Goal: Check status: Check status

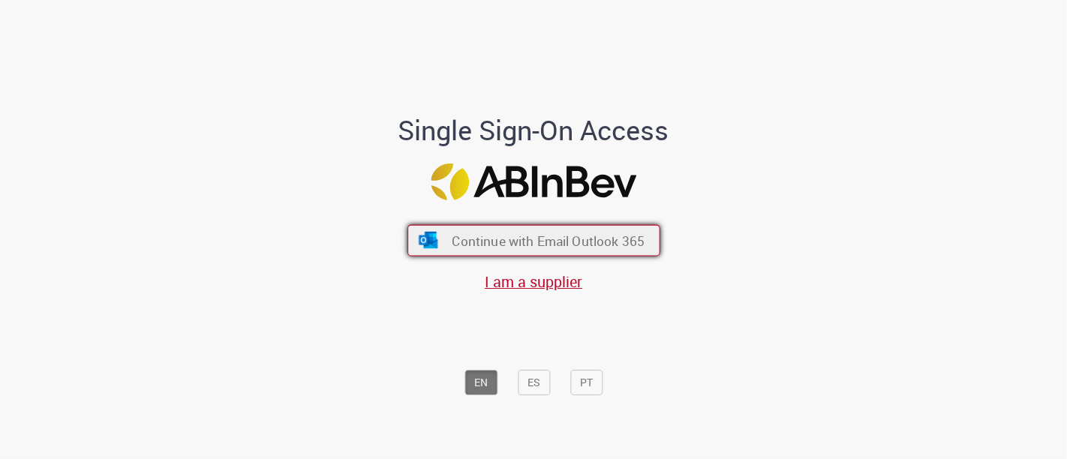
click at [455, 243] on span "Continue with Email Outlook 365" at bounding box center [548, 240] width 193 height 17
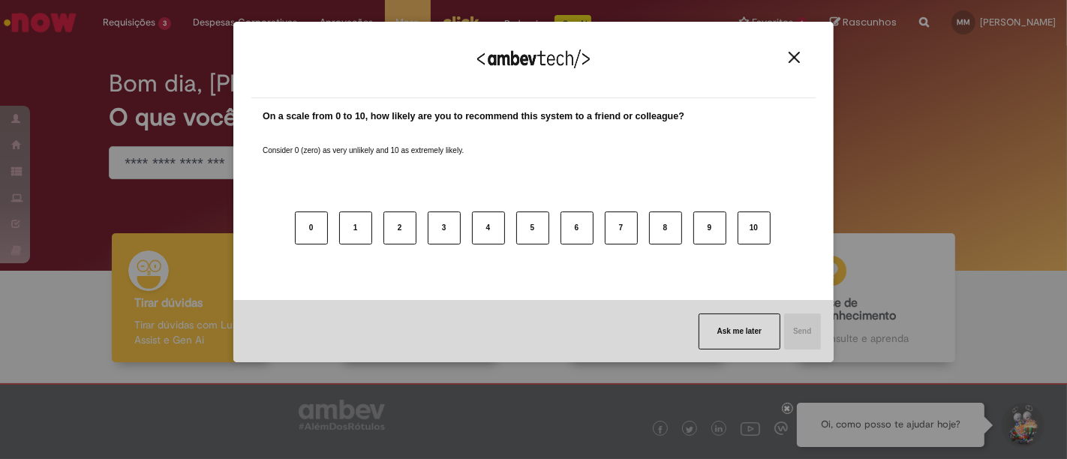
click at [803, 54] on button "Close" at bounding box center [794, 57] width 20 height 13
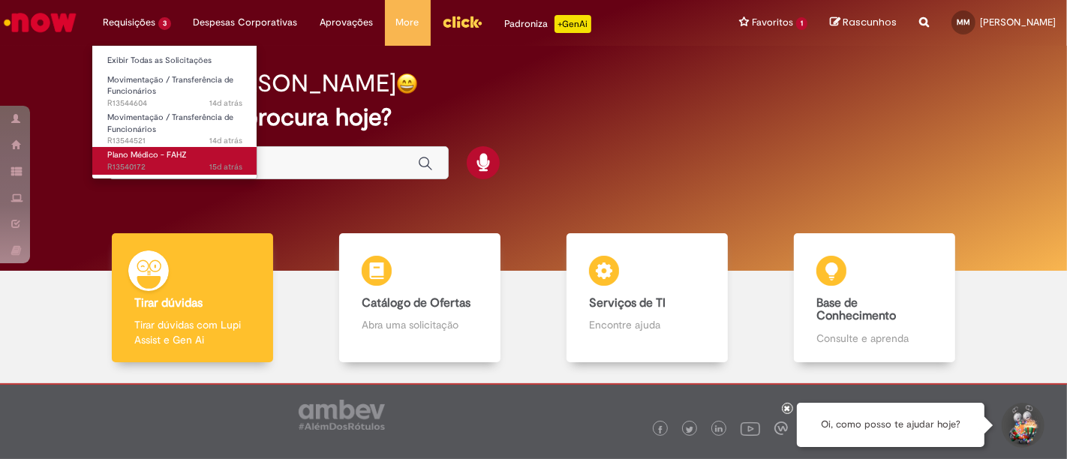
click at [137, 162] on span "15d atrás 15 dias atrás R13540172" at bounding box center [174, 167] width 135 height 12
click at [148, 162] on span "15d atrás 15 dias atrás R13540172" at bounding box center [174, 167] width 135 height 12
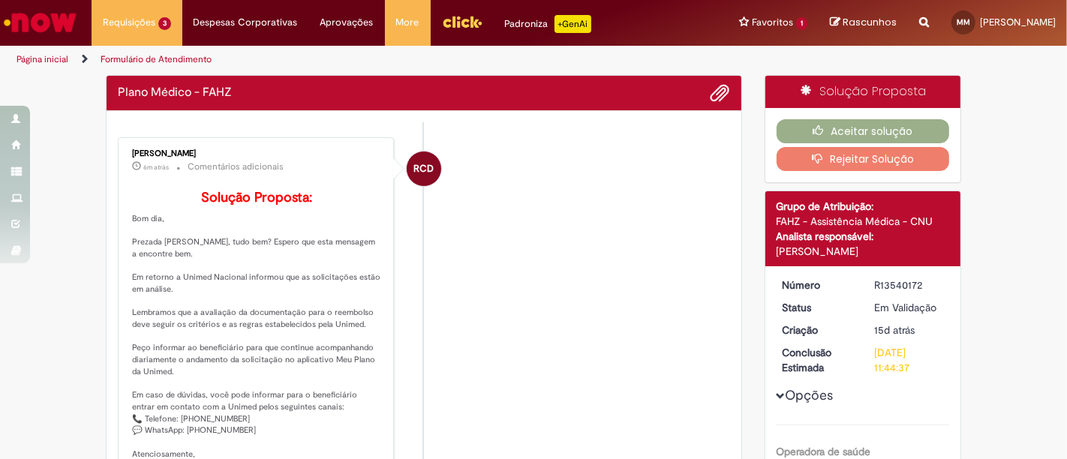
click at [566, 188] on li "RCD [PERSON_NAME] 6m atrás 6 minutos atrás Comentários adicionais Solução Propo…" at bounding box center [424, 304] width 612 height 335
